Goal: Use online tool/utility

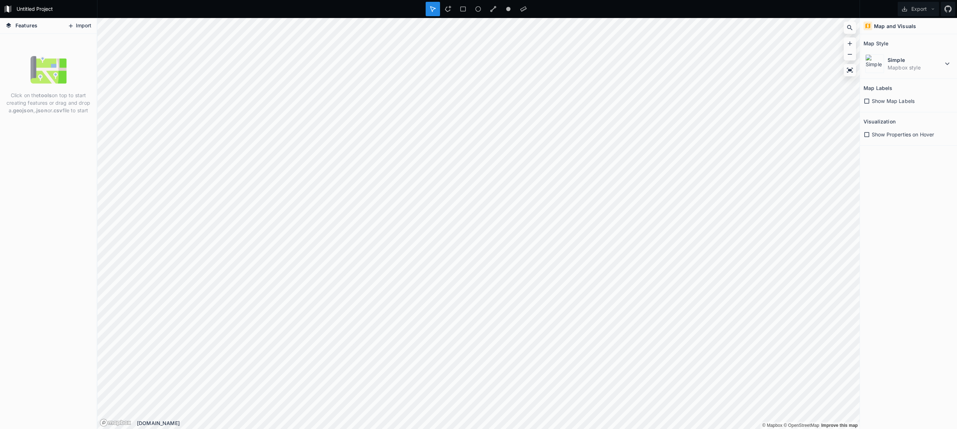
click at [83, 26] on button "Import" at bounding box center [79, 26] width 31 height 12
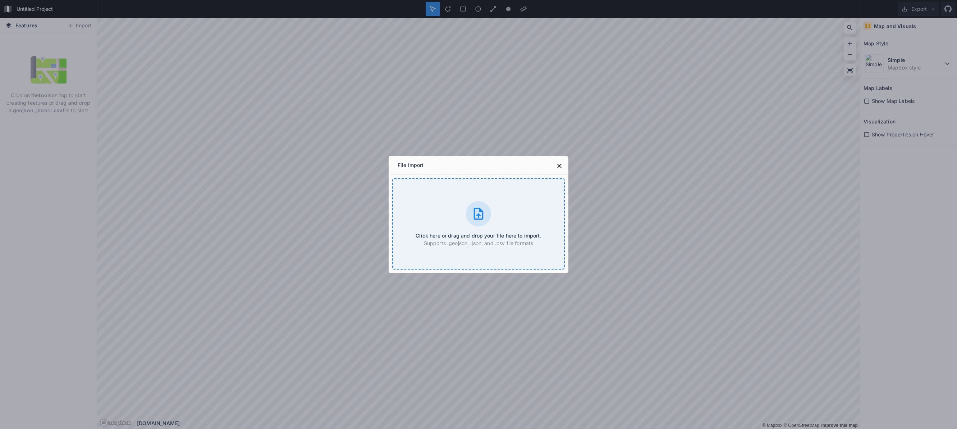
click at [484, 215] on icon at bounding box center [478, 213] width 14 height 14
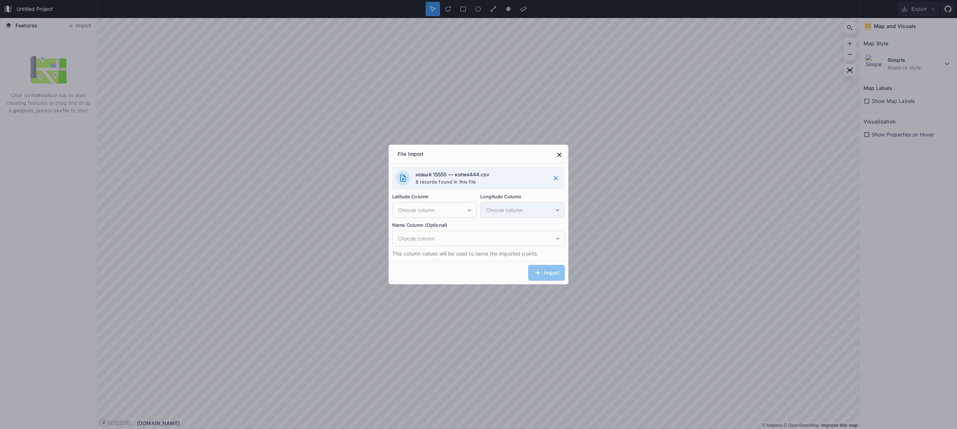
click at [510, 211] on span "Choose column" at bounding box center [520, 210] width 68 height 8
click at [425, 207] on span "Choose column" at bounding box center [432, 210] width 68 height 8
click at [446, 242] on div "Choose column" at bounding box center [478, 237] width 173 height 15
click at [559, 153] on icon at bounding box center [559, 154] width 7 height 7
